Goal: Task Accomplishment & Management: Manage account settings

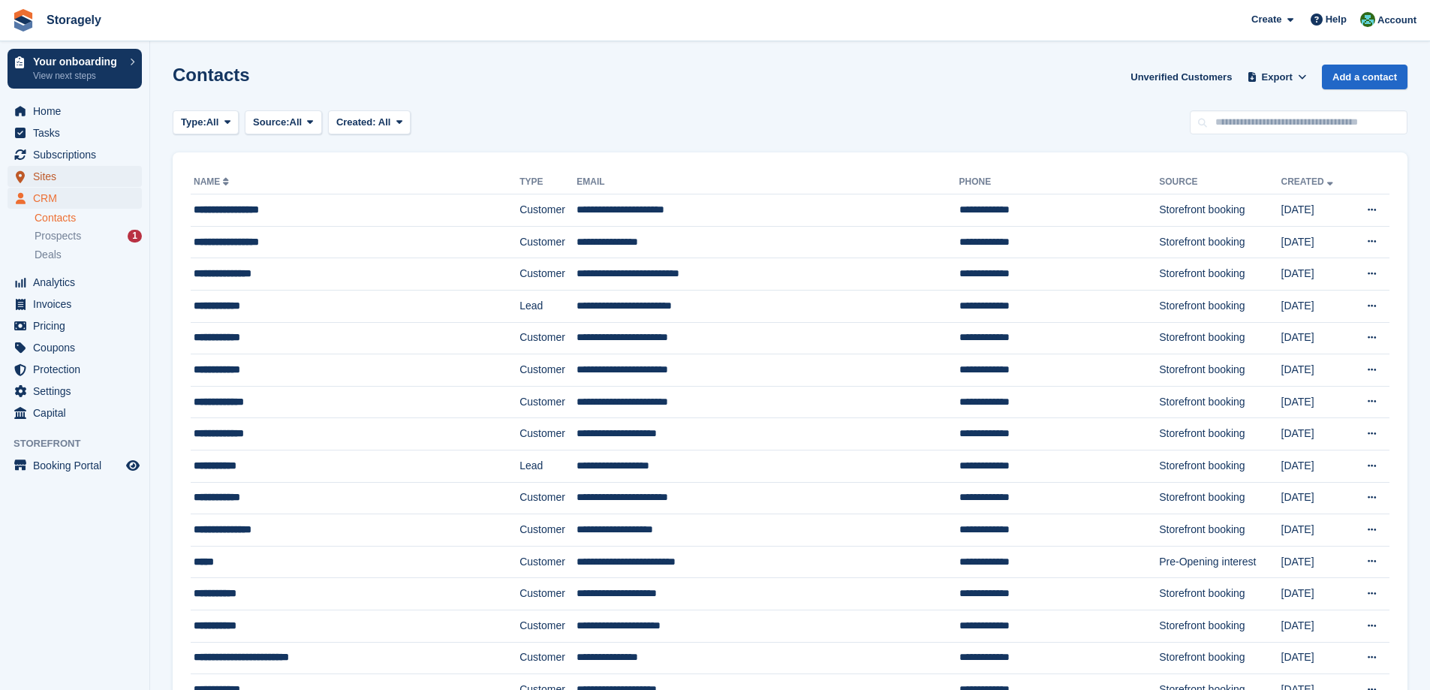
click at [71, 181] on span "Sites" at bounding box center [78, 176] width 90 height 21
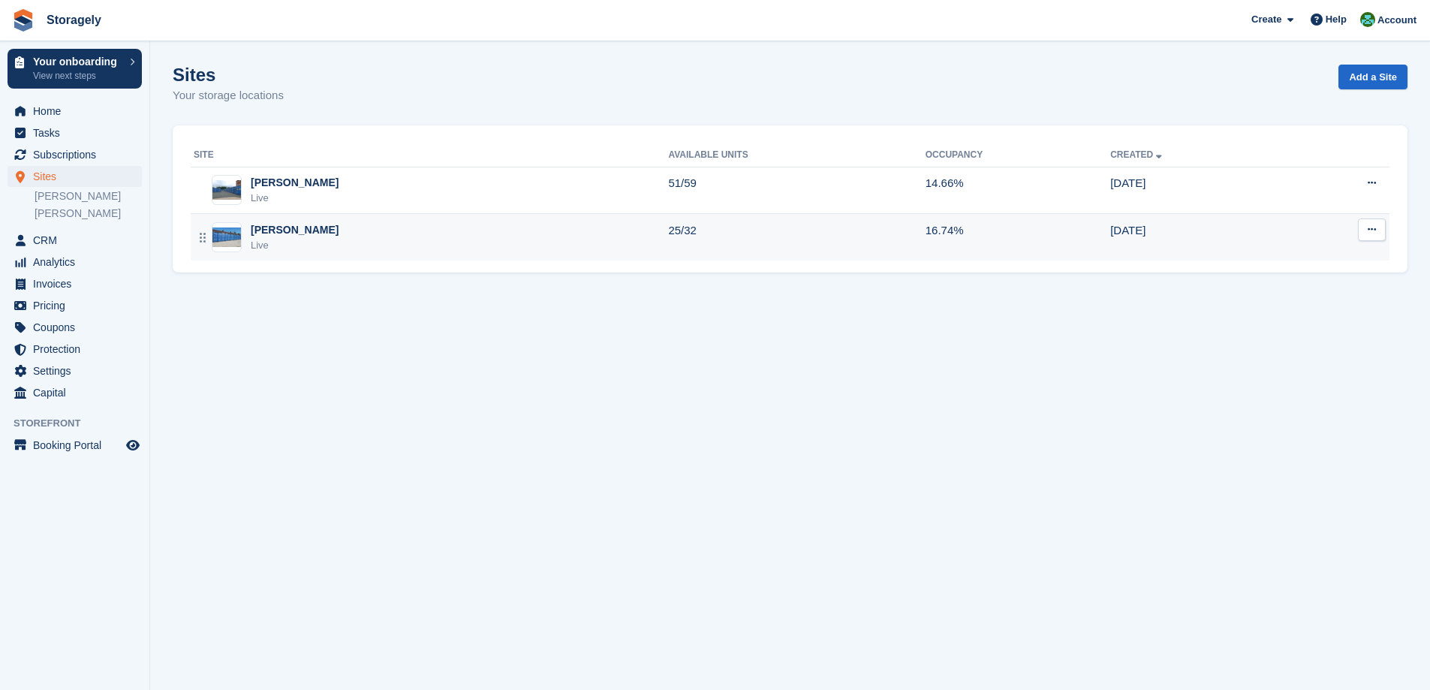
click at [317, 248] on div "Preston Live" at bounding box center [431, 237] width 474 height 31
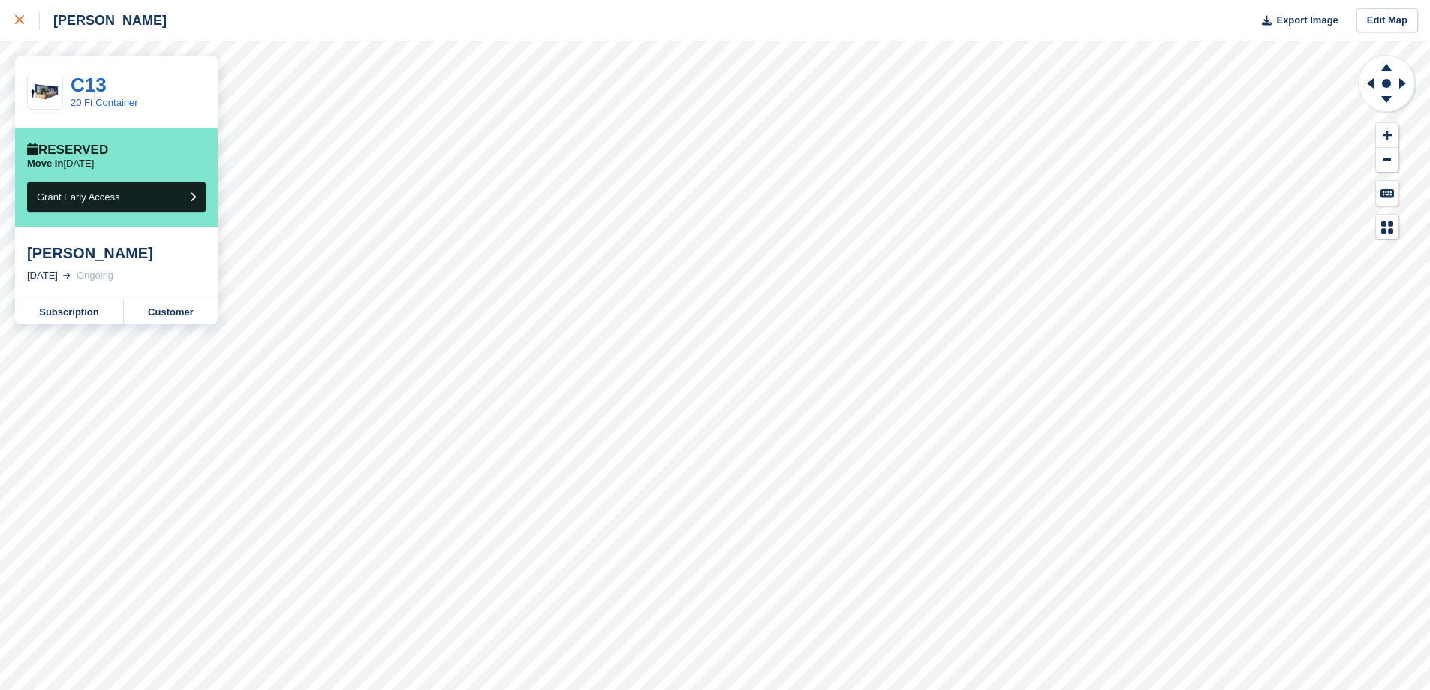
click at [21, 14] on div at bounding box center [27, 20] width 25 height 18
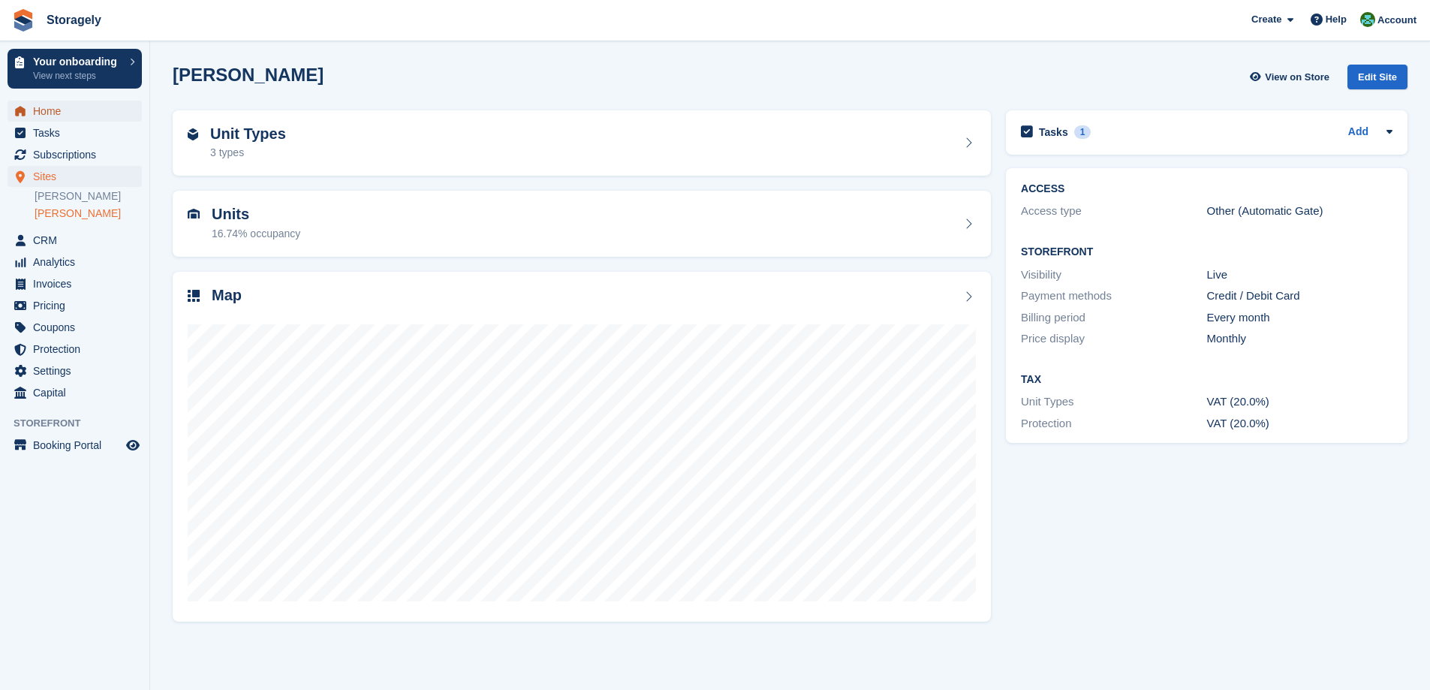
click at [69, 111] on span "Home" at bounding box center [78, 111] width 90 height 21
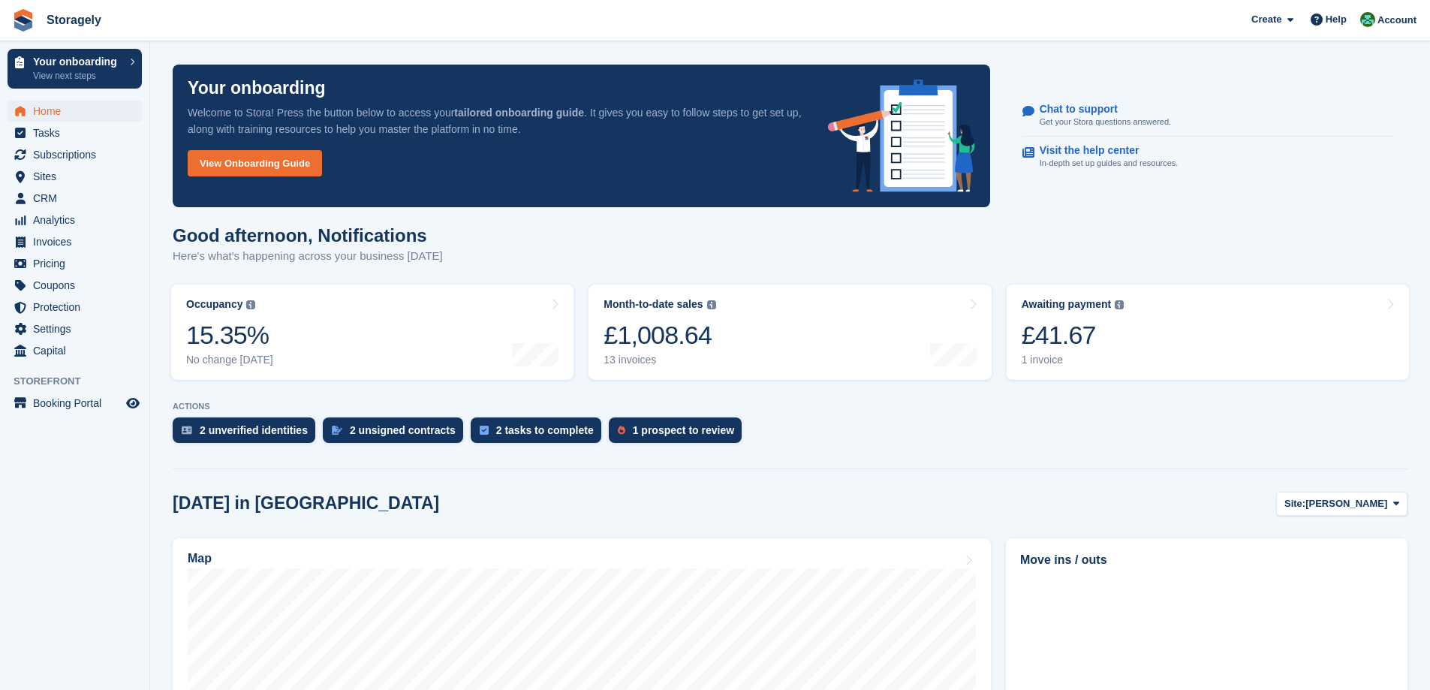
click at [579, 320] on turbo-frame "Occupancy The percentage of all currently allocated units in terms of area. Inc…" at bounding box center [372, 332] width 417 height 110
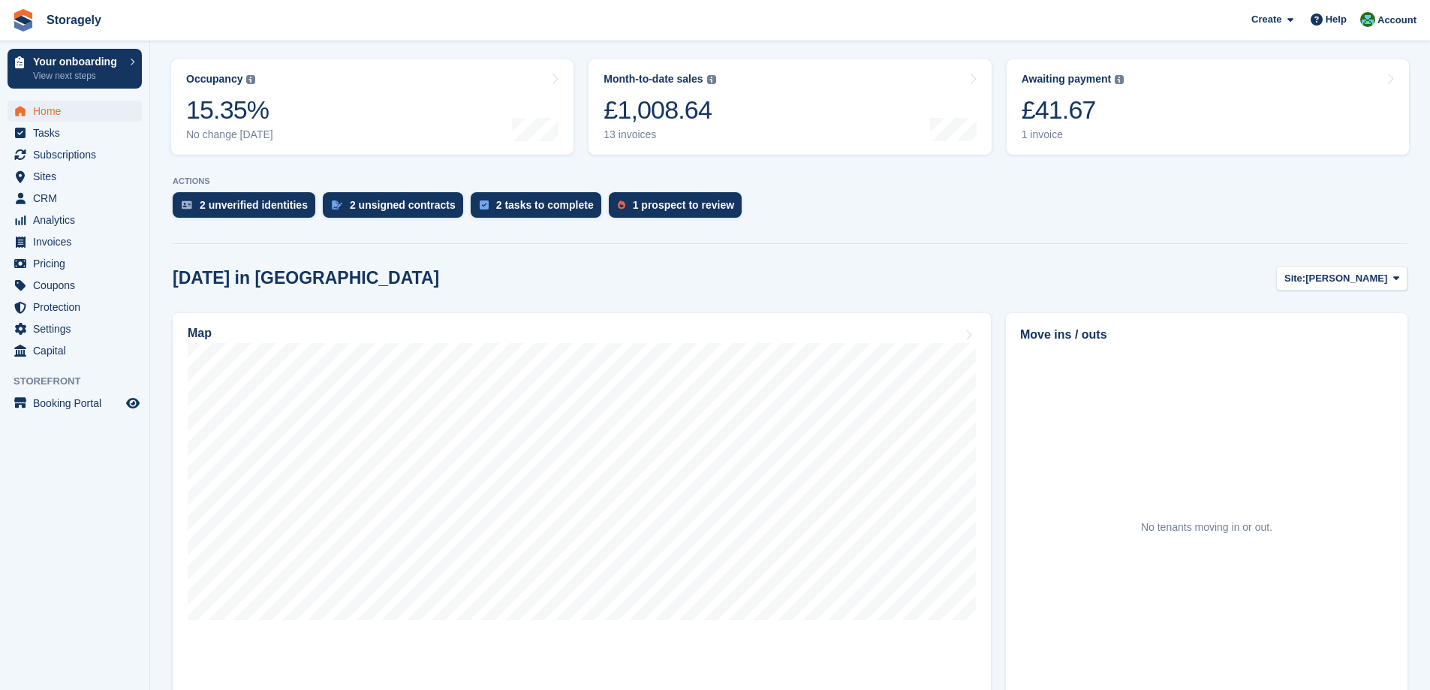
scroll to position [75, 0]
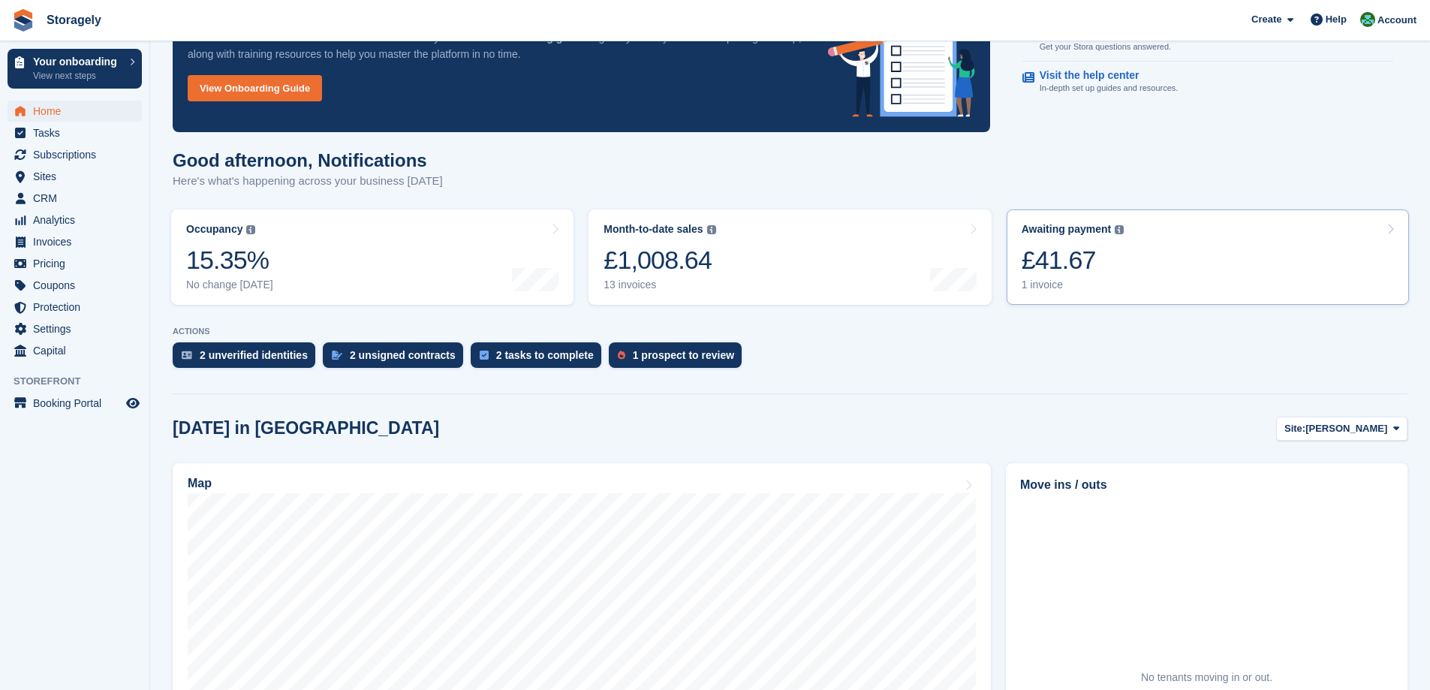
click at [1135, 242] on link "Awaiting payment The total outstanding balance on all open invoices. £41.67 1 i…" at bounding box center [1207, 256] width 402 height 95
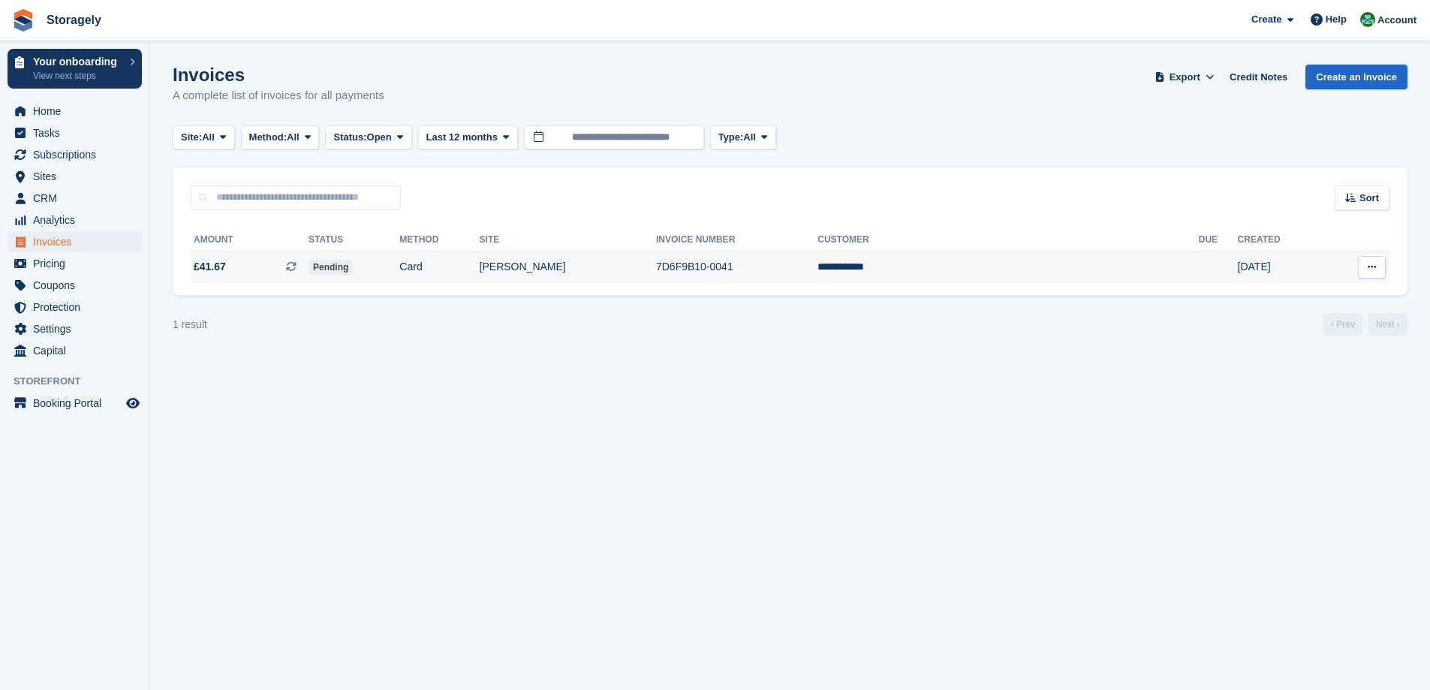
click at [399, 275] on td "Pending" at bounding box center [353, 267] width 91 height 32
